Goal: Task Accomplishment & Management: Manage account settings

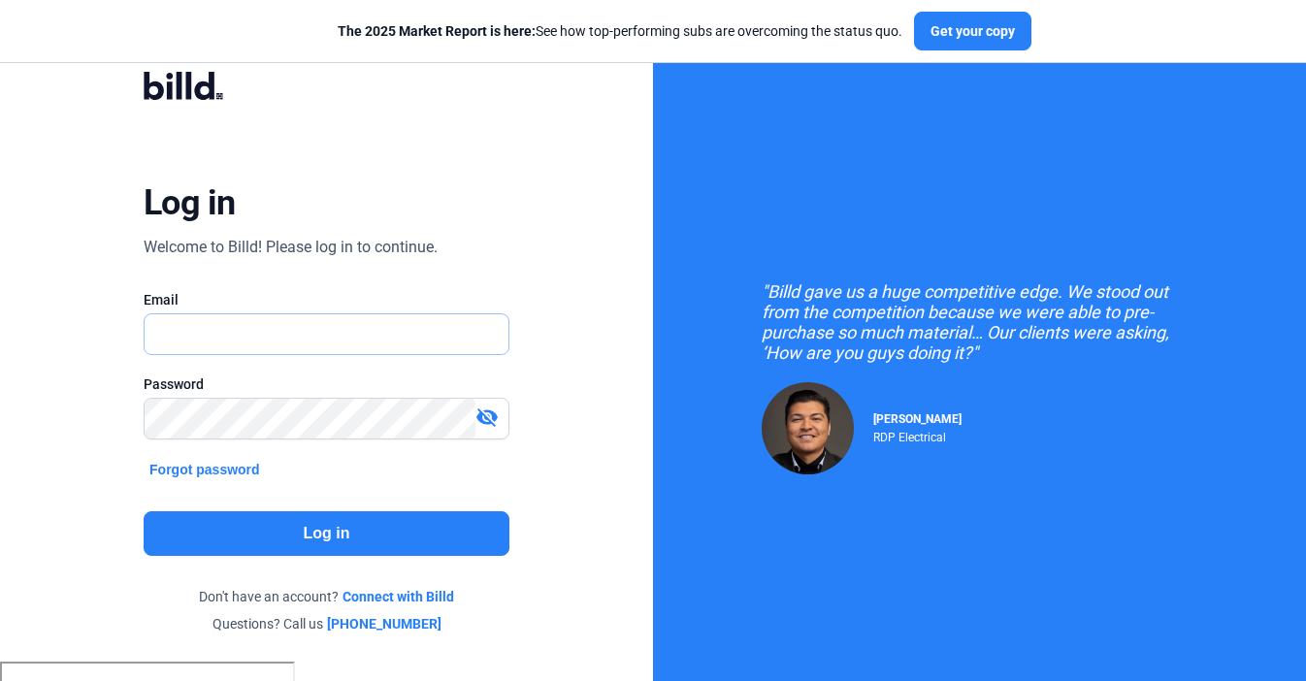
click at [341, 338] on input "text" at bounding box center [316, 334] width 343 height 40
type input "[EMAIL_ADDRESS][DOMAIN_NAME]"
click at [270, 581] on div "Log in Welcome to Billd! Please log in to continue. Email [EMAIL_ADDRESS][DOMAI…" at bounding box center [326, 353] width 470 height 614
click at [298, 529] on button "Log in" at bounding box center [327, 533] width 366 height 45
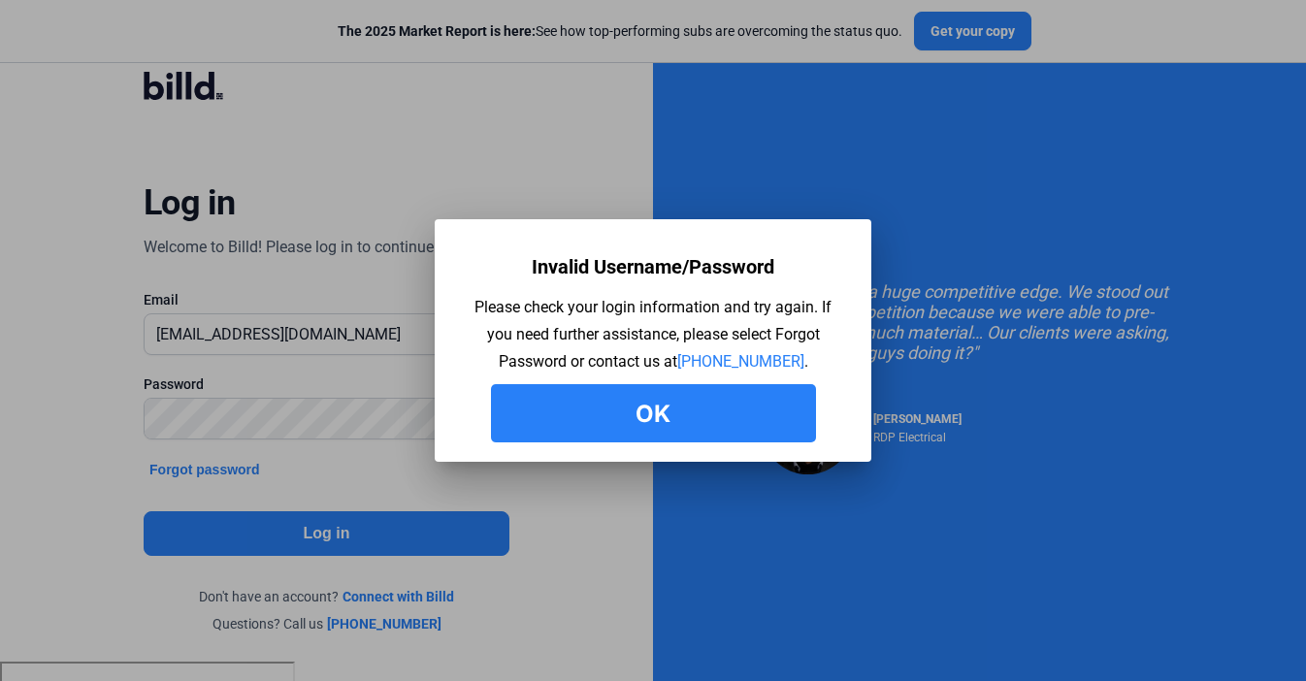
click at [610, 427] on button "Ok" at bounding box center [653, 413] width 325 height 58
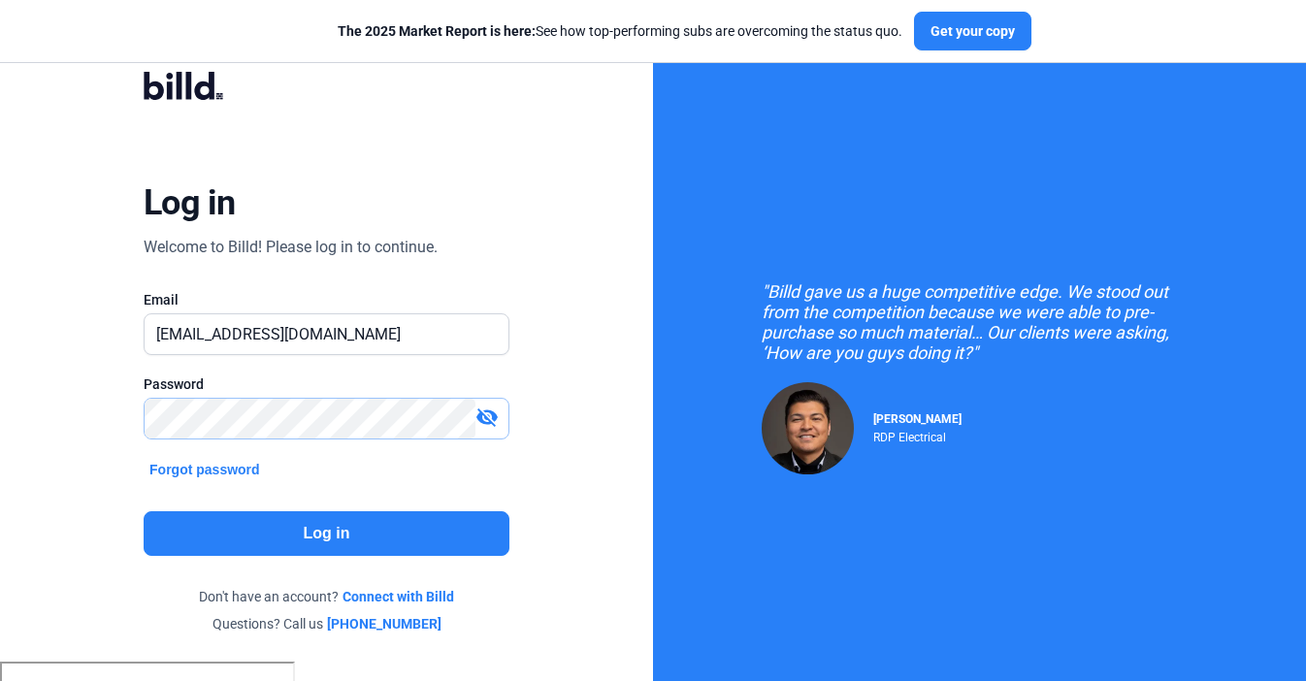
click at [28, 421] on div "Log in Welcome to Billd! Please log in to continue. Email [EMAIL_ADDRESS][DOMAI…" at bounding box center [326, 352] width 653 height 705
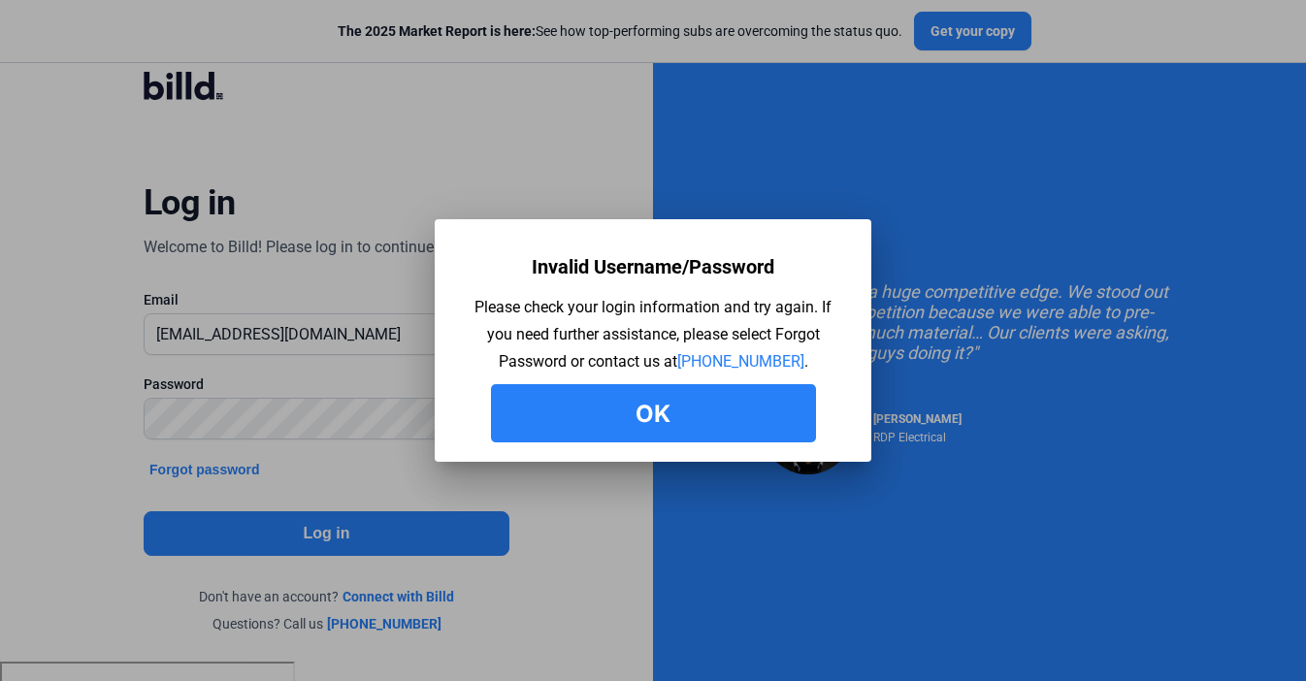
click at [605, 406] on button "Ok" at bounding box center [653, 413] width 325 height 58
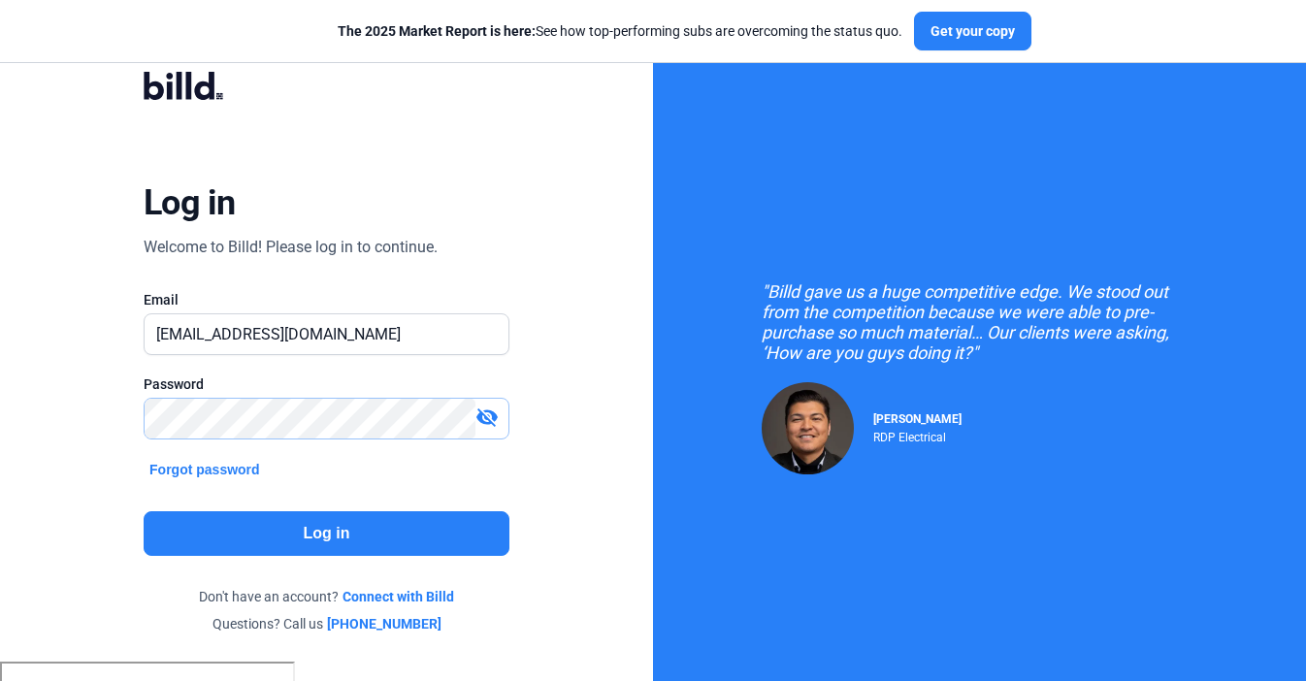
click at [12, 423] on div "Log in Welcome to Billd! Please log in to continue. Email [EMAIL_ADDRESS][DOMAI…" at bounding box center [326, 352] width 653 height 705
click at [352, 530] on button "Log in" at bounding box center [327, 533] width 366 height 45
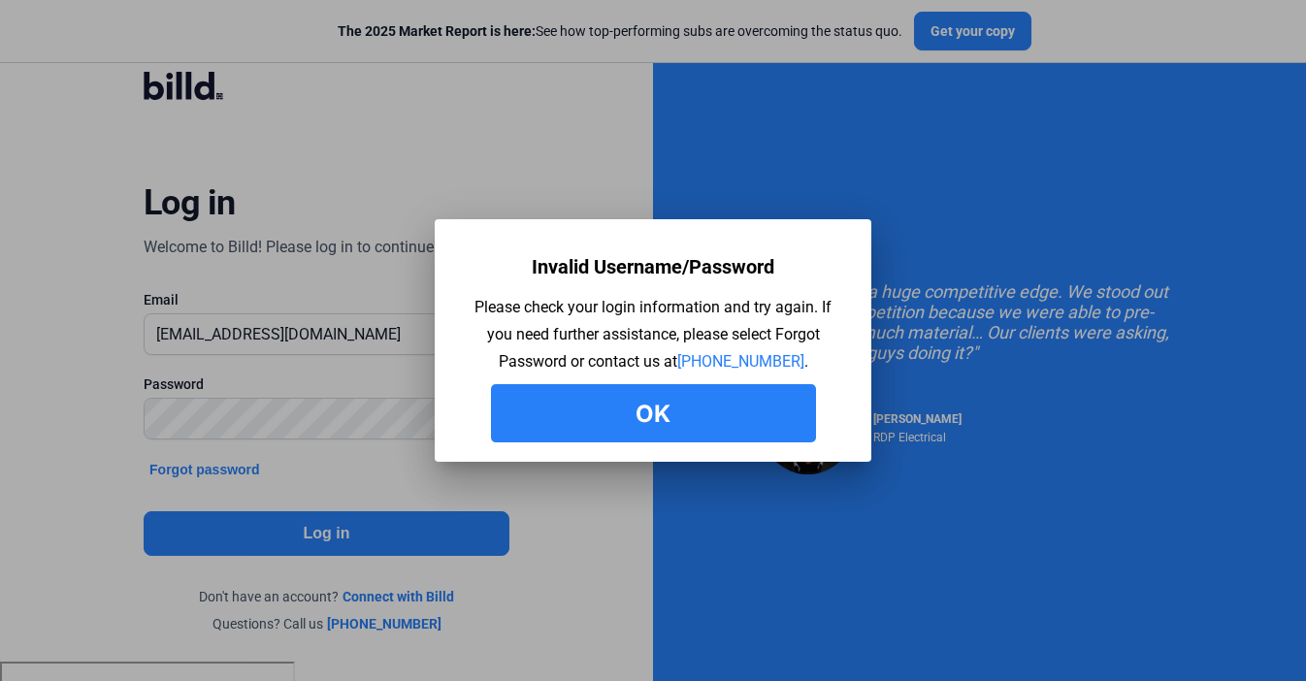
click at [678, 387] on button "Ok" at bounding box center [653, 413] width 325 height 58
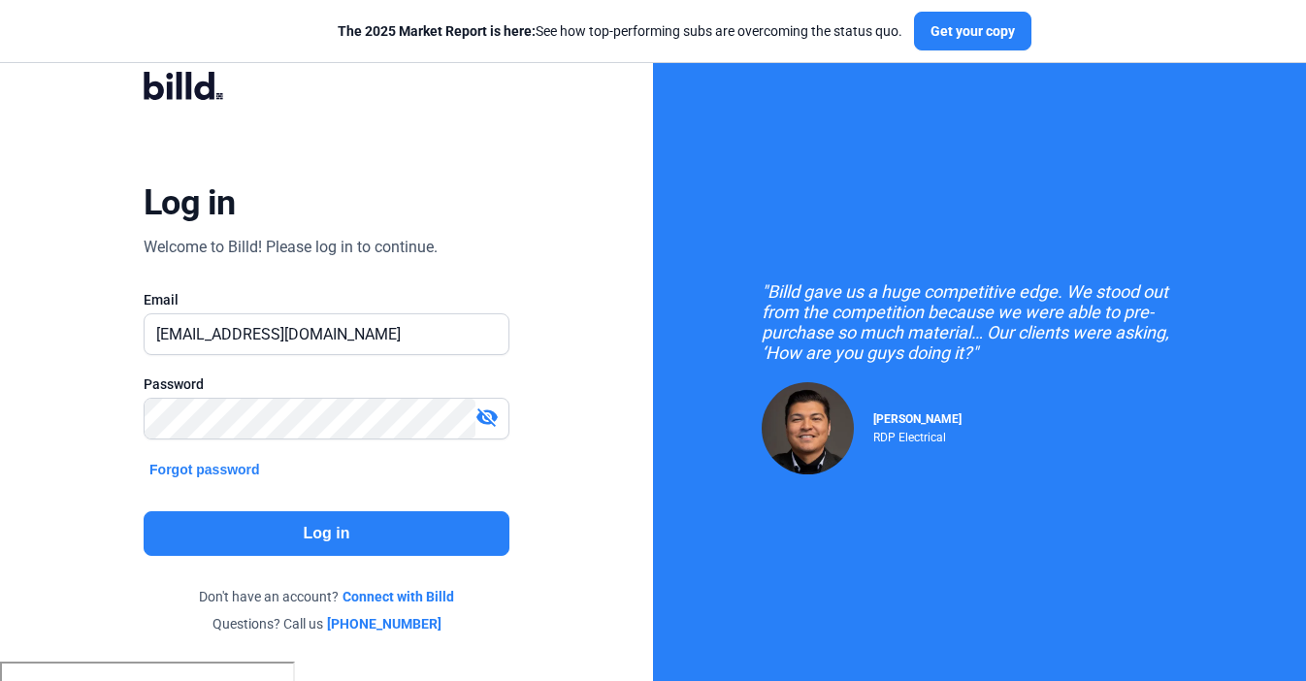
click at [196, 468] on button "Forgot password" at bounding box center [205, 469] width 122 height 21
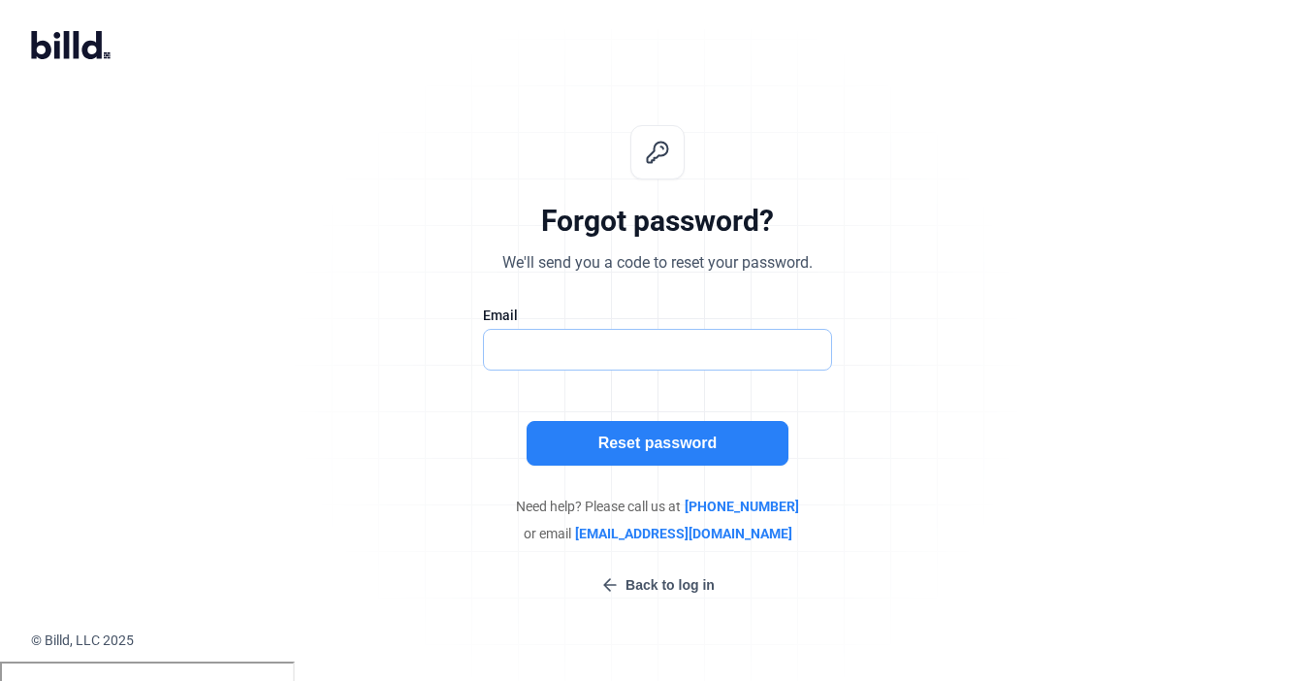
click at [633, 351] on input "text" at bounding box center [647, 350] width 327 height 40
type input "[EMAIL_ADDRESS][DOMAIN_NAME]"
click at [664, 437] on button "Reset password" at bounding box center [658, 443] width 262 height 45
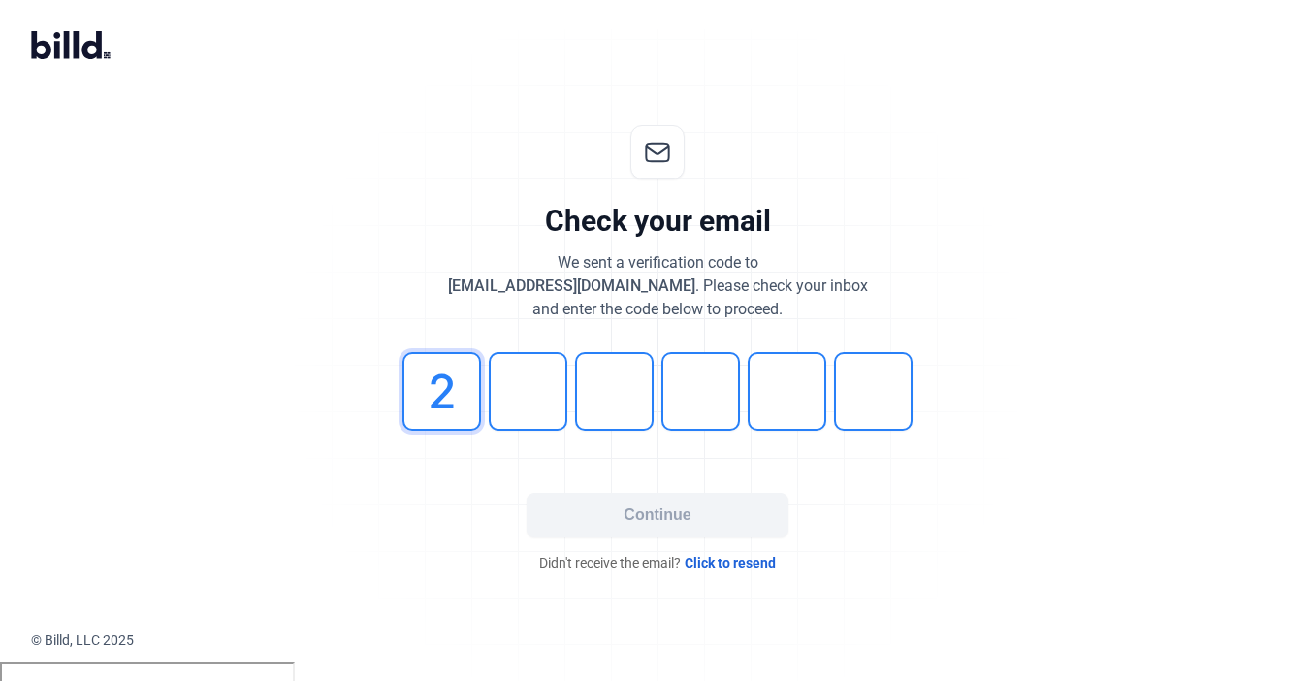
type input "2"
type input "6"
type input "8"
type input "3"
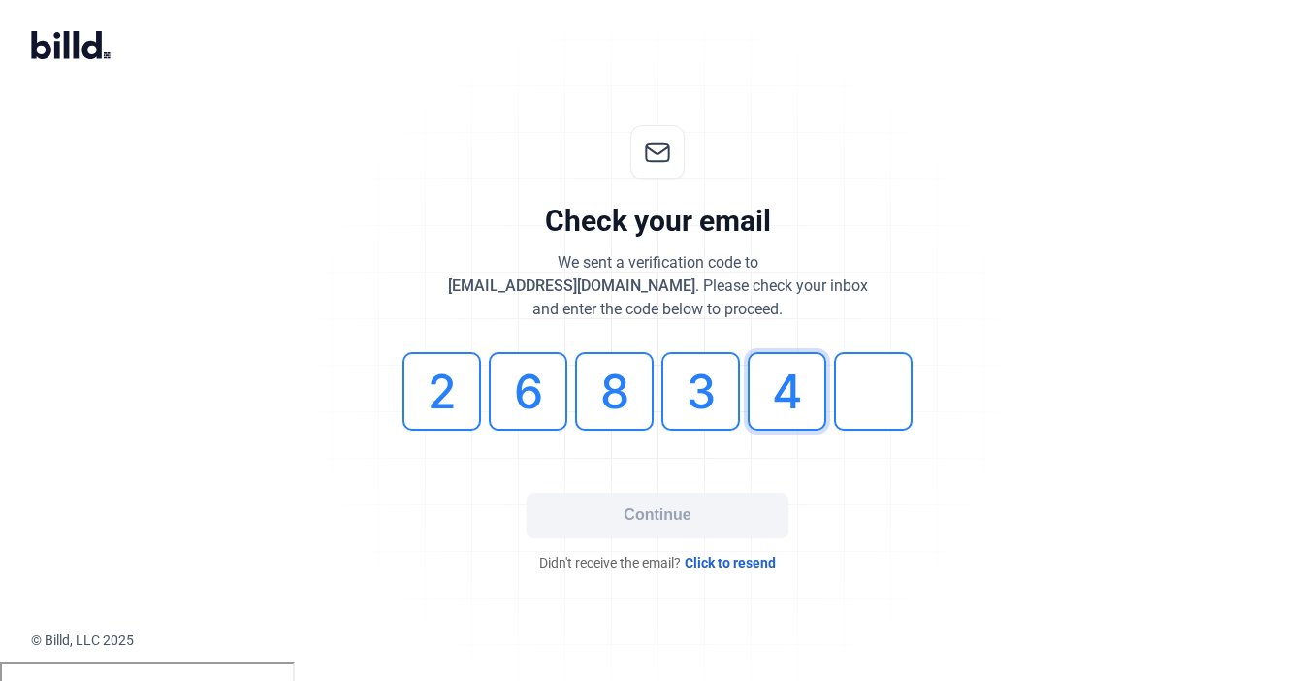
type input "4"
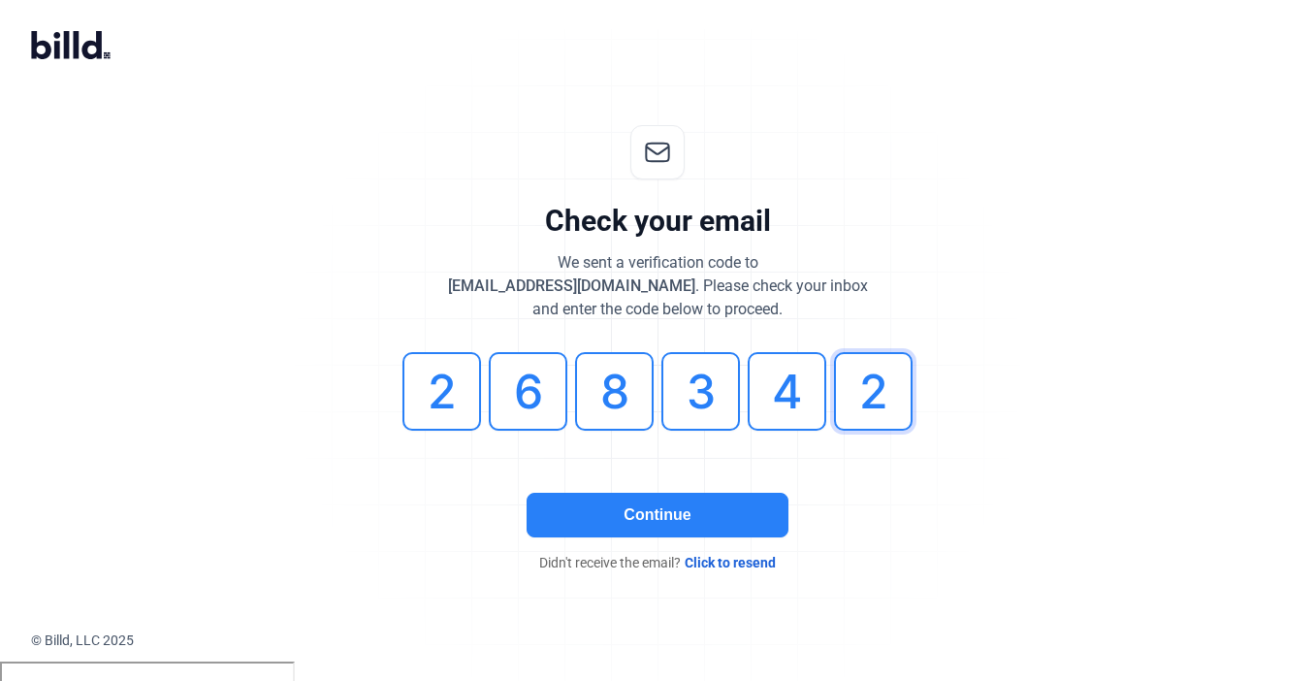
type input "2"
click at [667, 520] on button "Continue" at bounding box center [658, 515] width 262 height 45
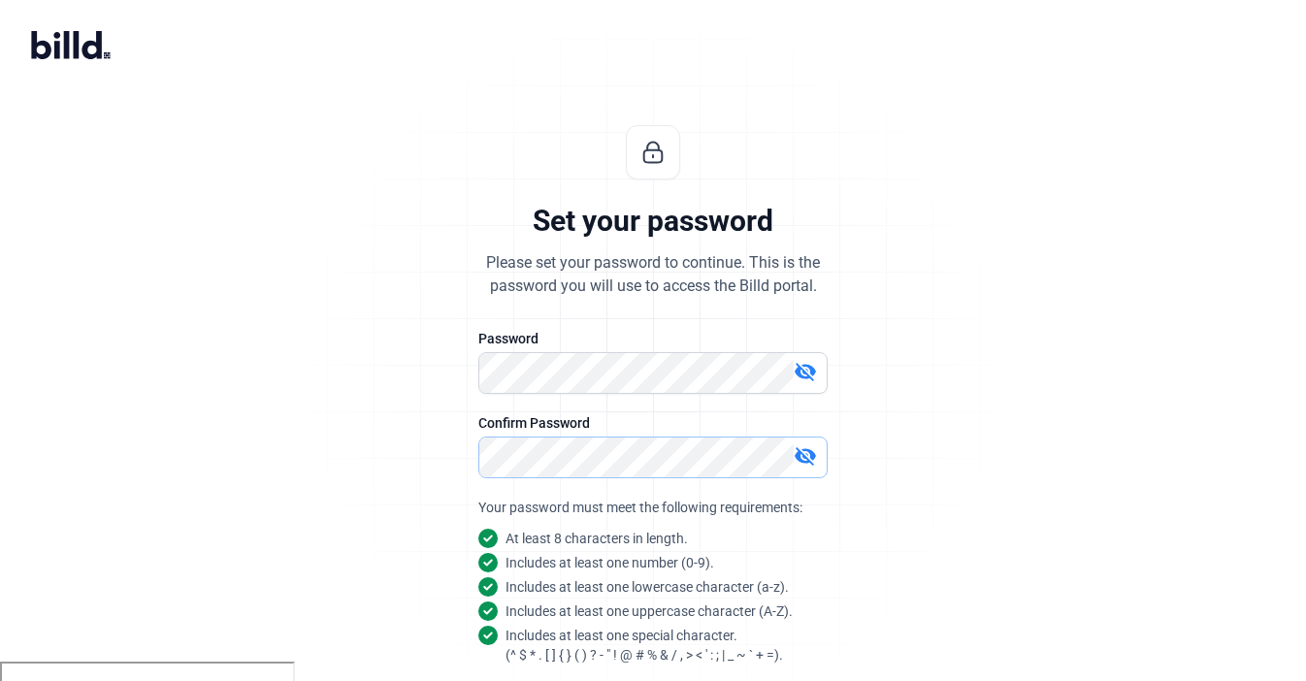
scroll to position [181, 0]
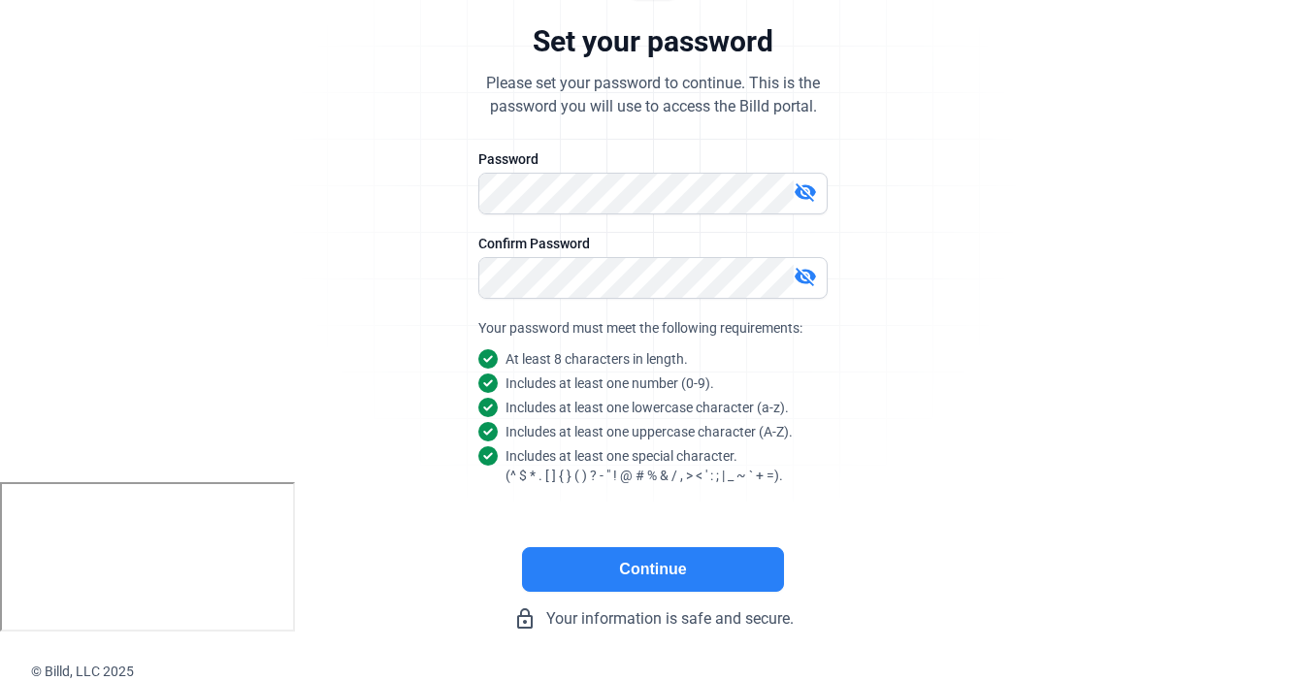
click at [652, 584] on button "Continue" at bounding box center [653, 569] width 262 height 45
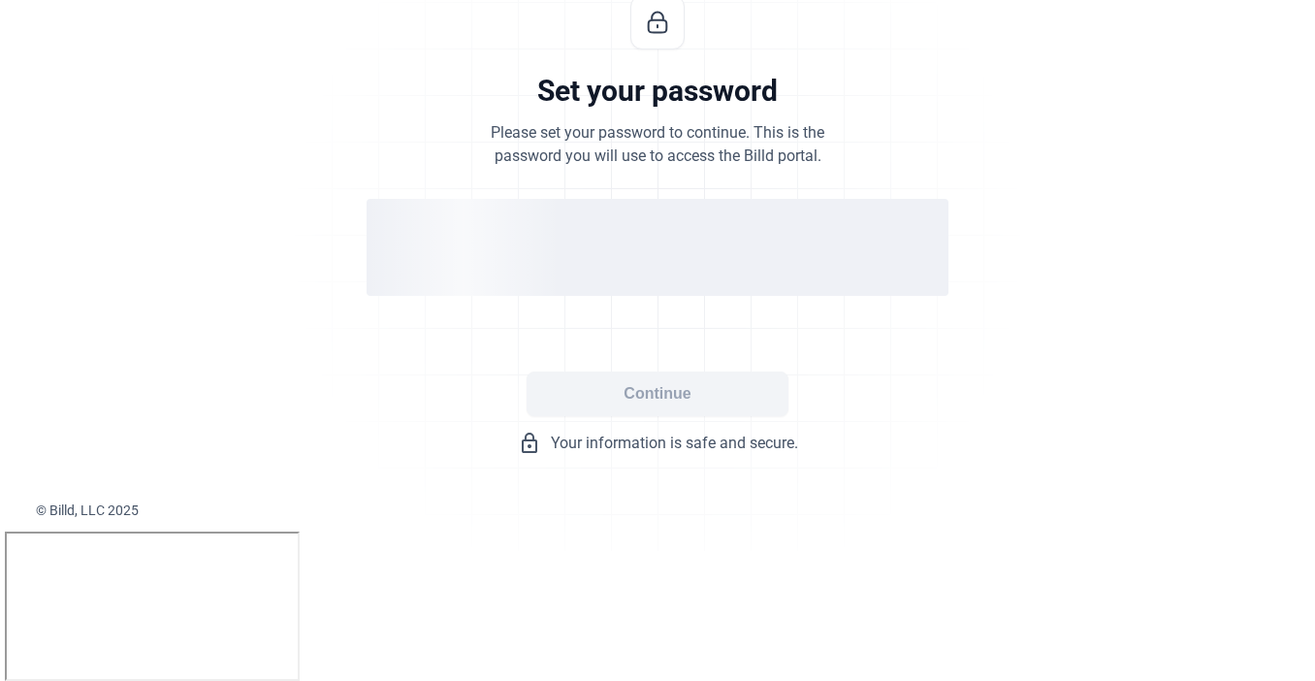
scroll to position [0, 0]
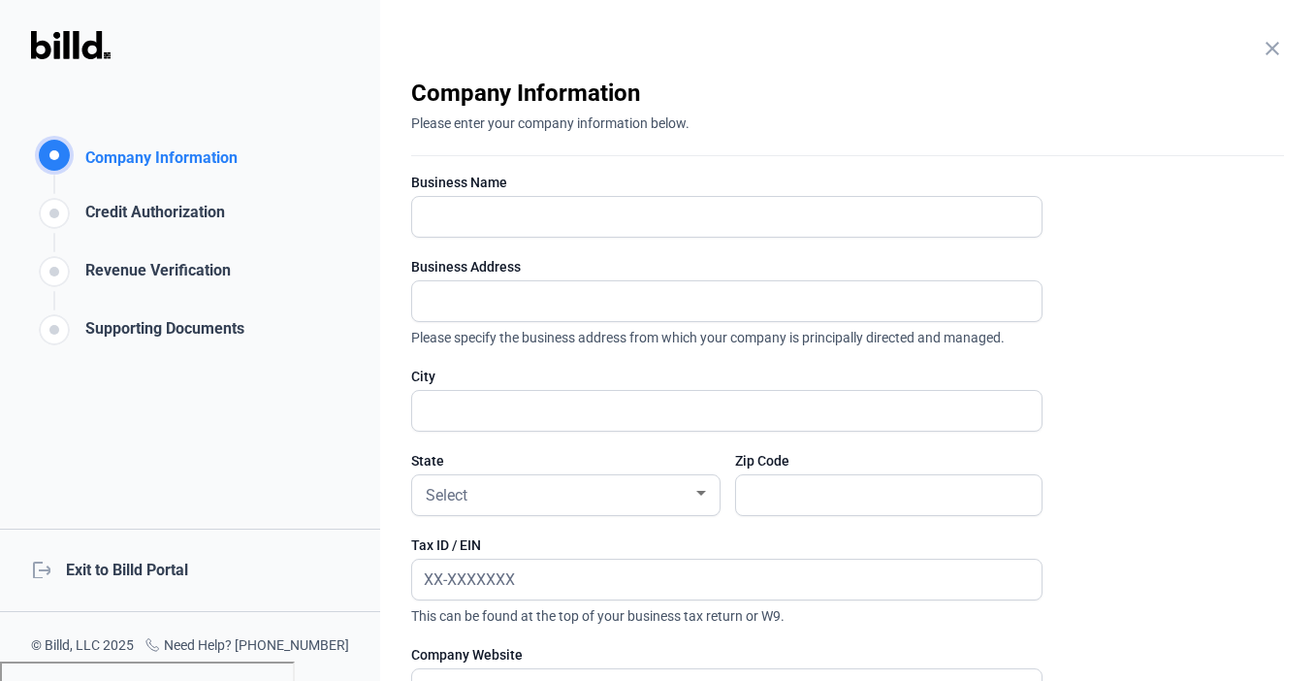
click at [1261, 56] on mat-icon "close" at bounding box center [1272, 48] width 23 height 23
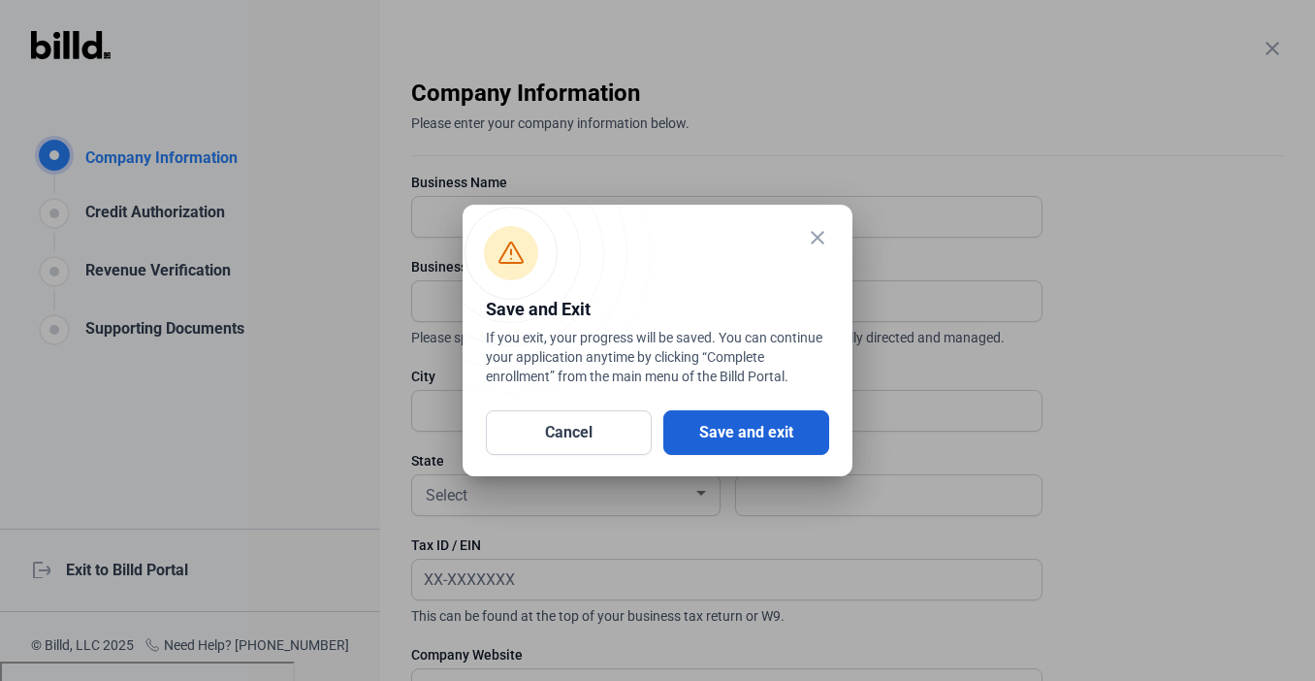
click at [757, 424] on button "Save and exit" at bounding box center [746, 432] width 166 height 45
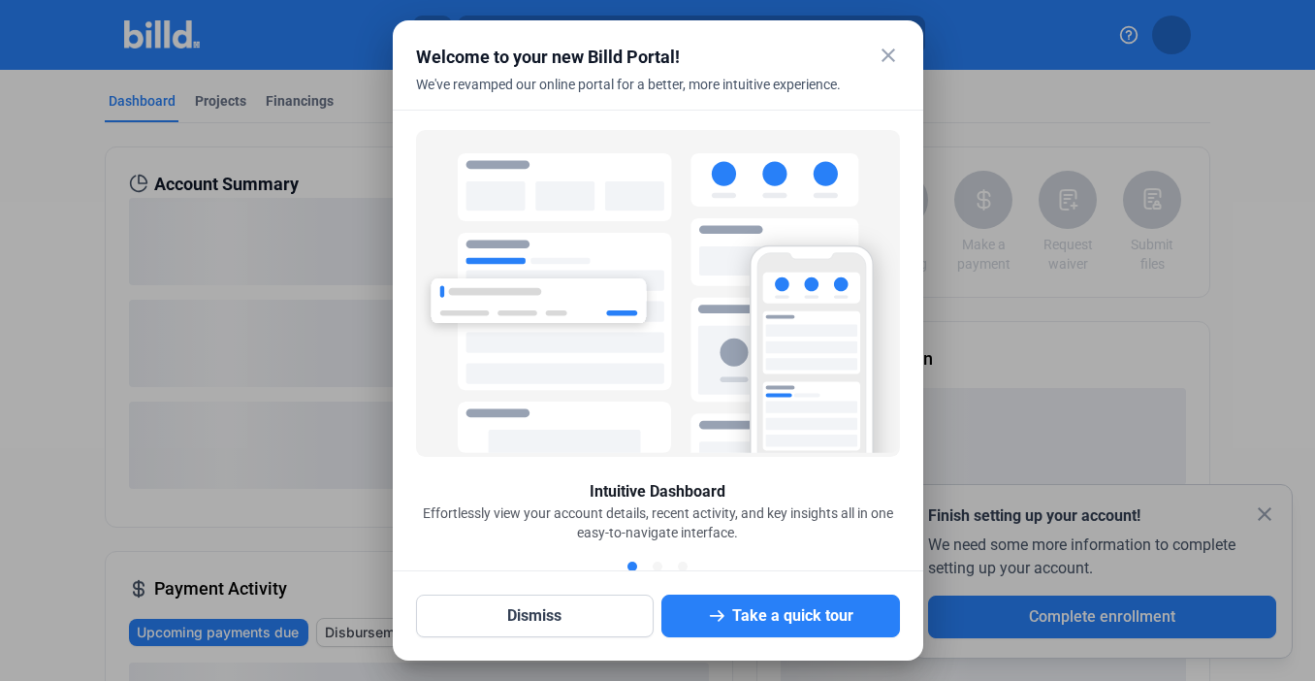
scroll to position [1, 0]
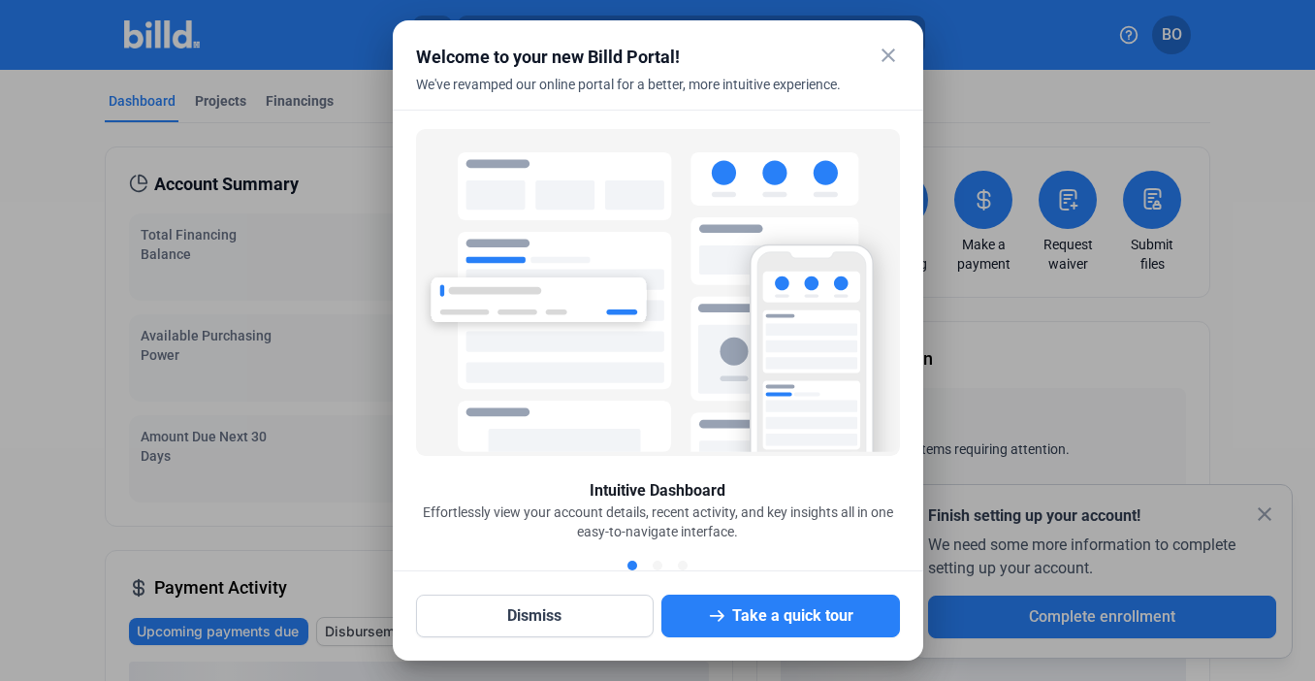
click at [888, 64] on mat-icon "close" at bounding box center [888, 55] width 23 height 23
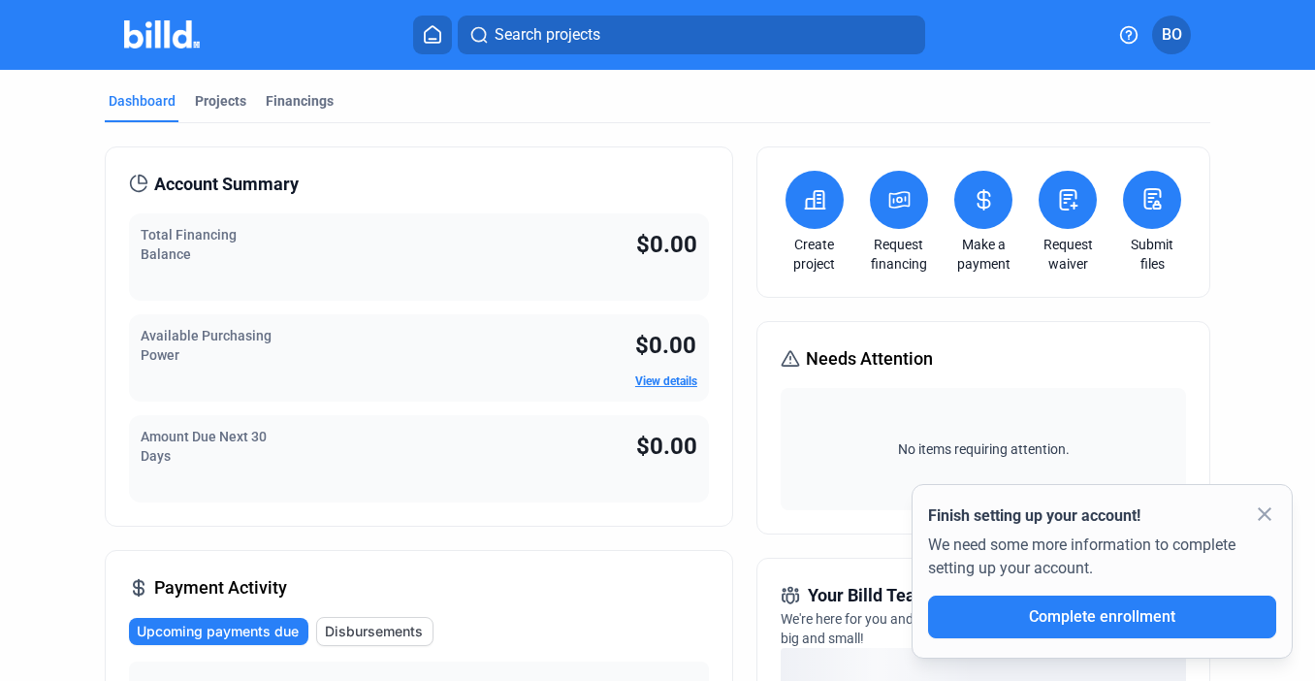
click at [1121, 32] on icon at bounding box center [1129, 34] width 16 height 16
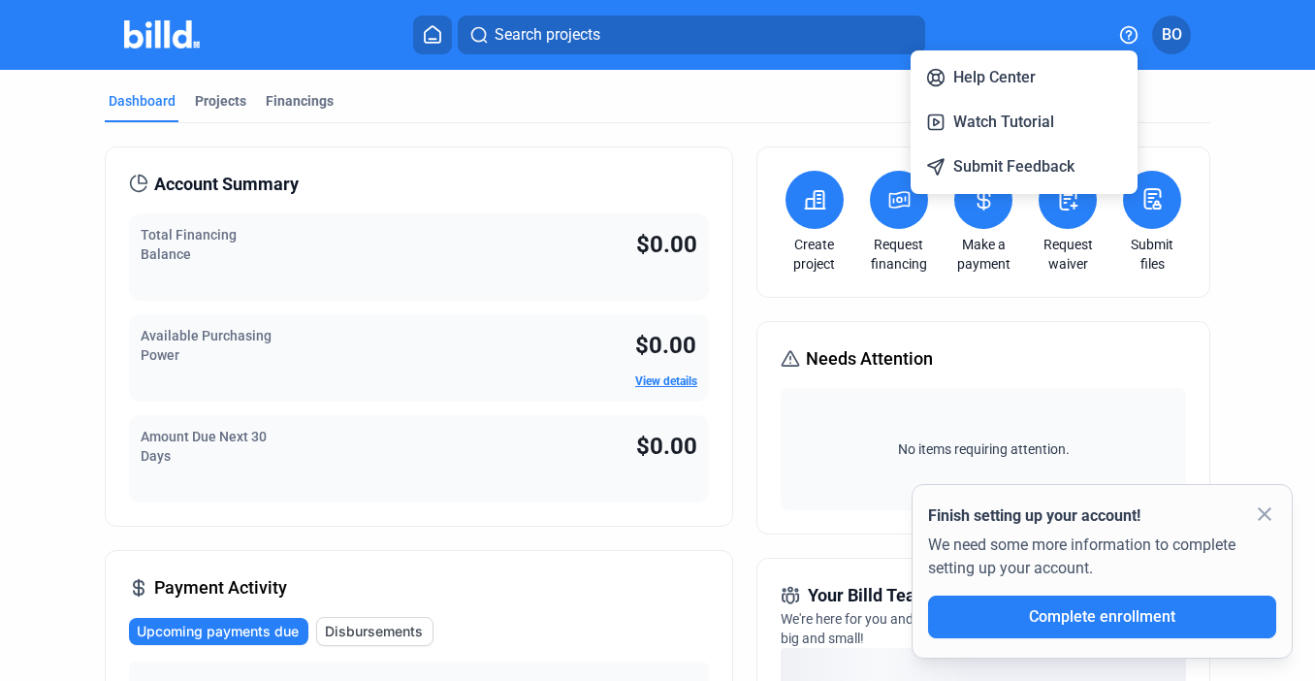
click at [1032, 96] on div "Help Center Watch Tutorial Submit Feedback" at bounding box center [1024, 122] width 227 height 144
click at [1004, 91] on button "Help Center" at bounding box center [1024, 77] width 211 height 39
